Goal: Task Accomplishment & Management: Manage account settings

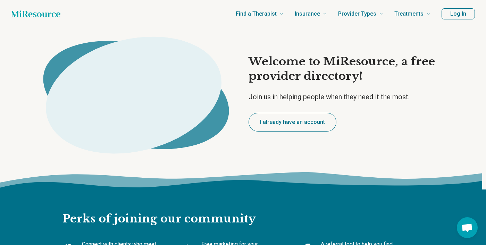
click at [293, 122] on button "I already have an account" at bounding box center [293, 122] width 88 height 19
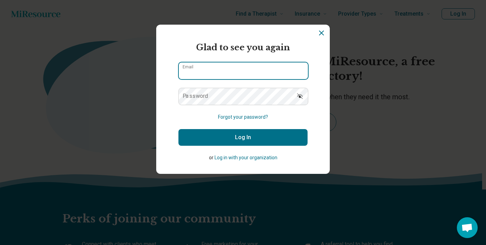
click at [237, 79] on input "Email" at bounding box center [243, 71] width 129 height 17
type input "**********"
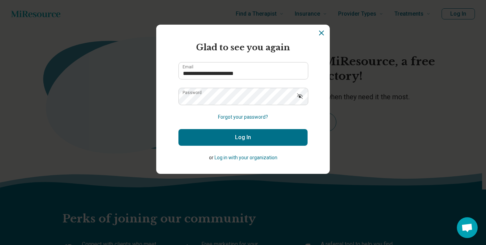
click at [240, 142] on button "Log In" at bounding box center [243, 137] width 129 height 17
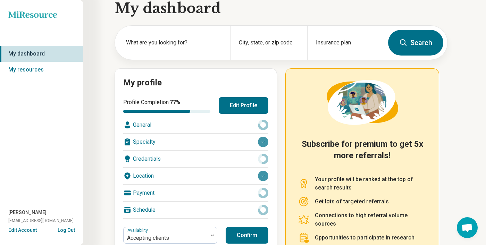
scroll to position [17, 0]
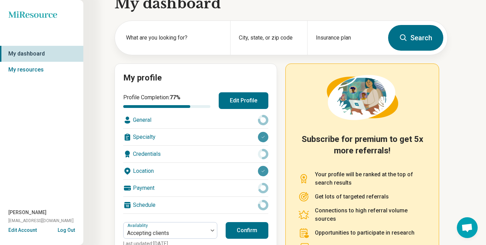
click at [243, 97] on button "Edit Profile" at bounding box center [244, 100] width 50 height 17
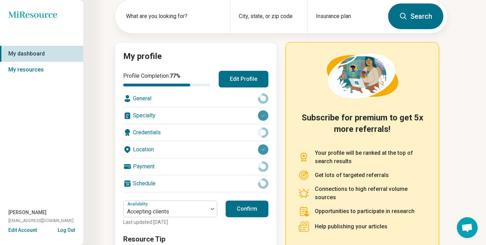
scroll to position [82, 0]
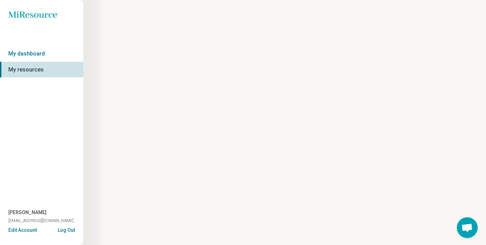
click at [238, 34] on div "Miresource logo My dashboard My resources Meagan Tolgyesi meagantolgyesi@gmail.…" at bounding box center [243, 122] width 486 height 245
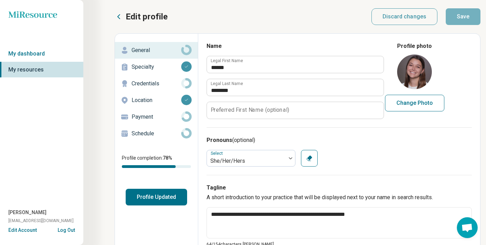
type textarea "*"
click at [158, 199] on button "Profile Updated" at bounding box center [156, 197] width 61 height 17
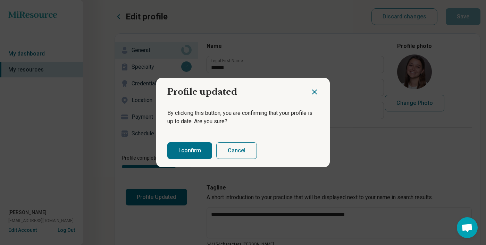
click at [184, 154] on button "I confirm" at bounding box center [189, 150] width 45 height 17
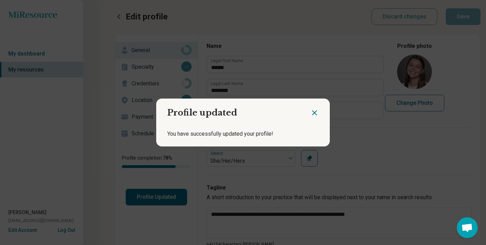
click at [319, 112] on div at bounding box center [319, 110] width 19 height 23
click at [316, 112] on icon "Close dialog" at bounding box center [315, 113] width 4 height 4
